Goal: Communication & Community: Answer question/provide support

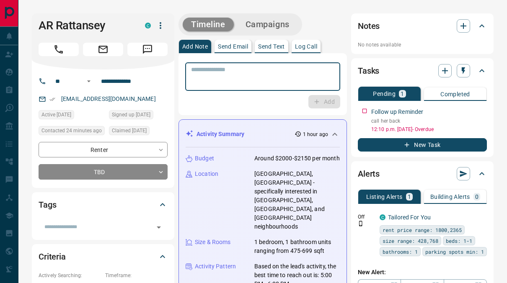
scroll to position [1236, 0]
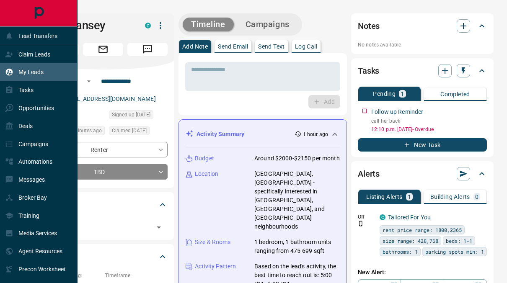
click at [26, 74] on p "My Leads" at bounding box center [30, 72] width 25 height 7
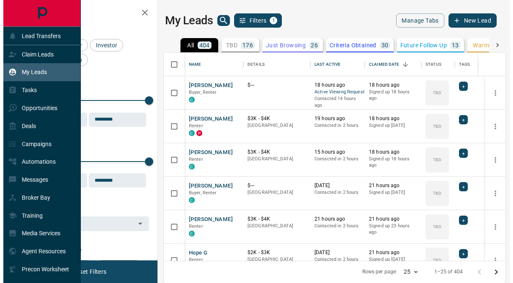
scroll to position [202, 335]
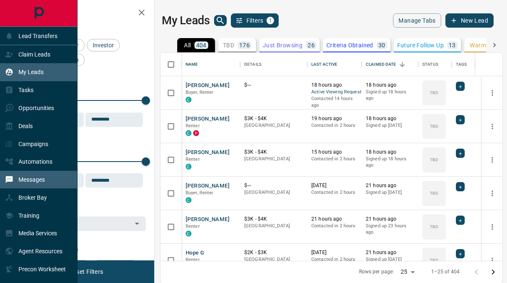
click at [43, 183] on p "Messages" at bounding box center [31, 179] width 26 height 7
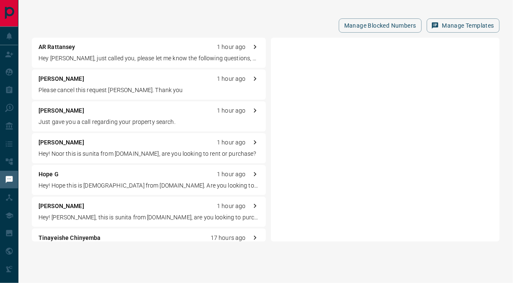
click at [119, 84] on div "[PERSON_NAME] 1 hour ago Please cancel this request [PERSON_NAME]. Thank you" at bounding box center [149, 85] width 234 height 30
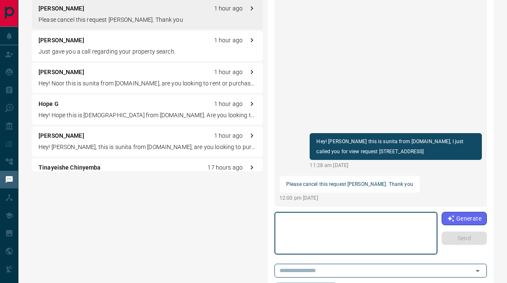
scroll to position [94, 0]
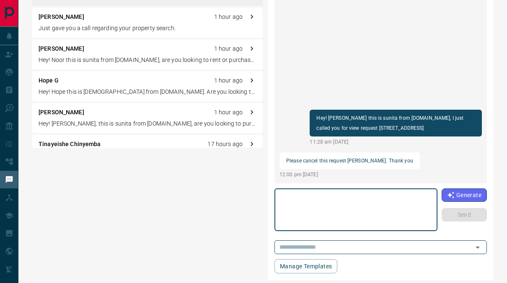
click at [335, 205] on textarea at bounding box center [355, 210] width 151 height 36
type textarea "**********"
click at [476, 214] on button "Send" at bounding box center [464, 214] width 45 height 13
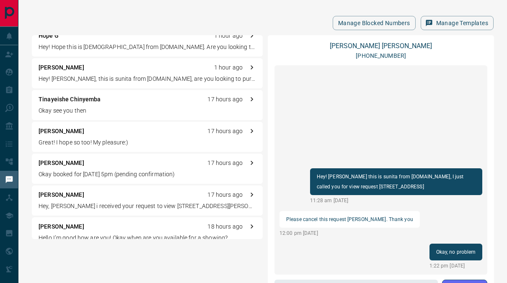
scroll to position [216, 0]
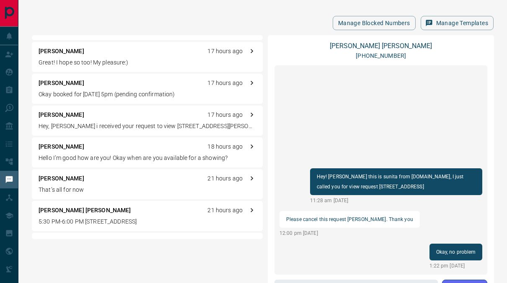
click at [128, 207] on div "[PERSON_NAME] [PERSON_NAME] 21 hours ago" at bounding box center [147, 210] width 217 height 9
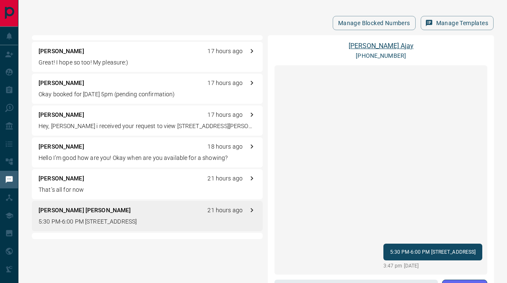
click at [376, 47] on link "[PERSON_NAME] [PERSON_NAME]" at bounding box center [380, 46] width 65 height 8
